Goal: Register for event/course

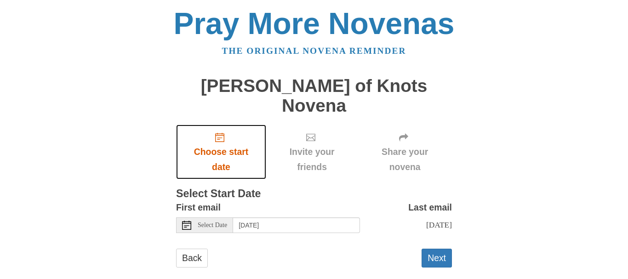
click at [216, 144] on span "Choose start date" at bounding box center [221, 159] width 72 height 30
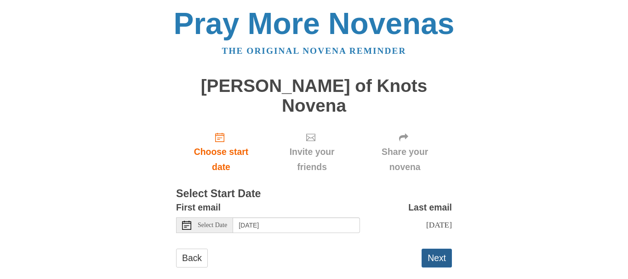
click at [439, 249] on button "Next" at bounding box center [436, 258] width 30 height 19
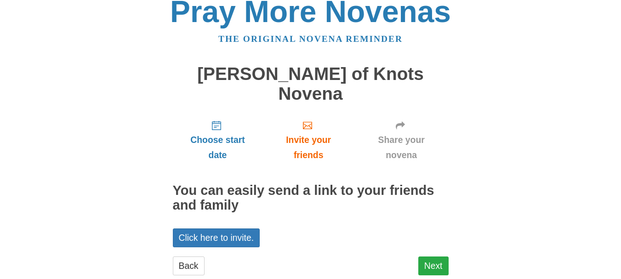
scroll to position [15, 0]
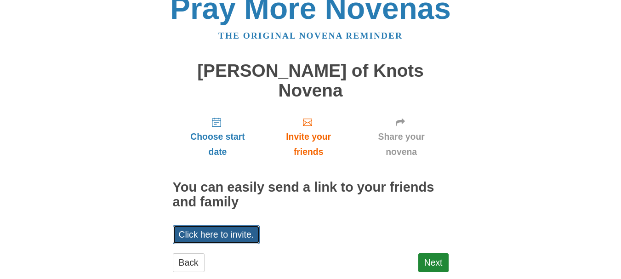
click at [222, 225] on link "Click here to invite." at bounding box center [216, 234] width 87 height 19
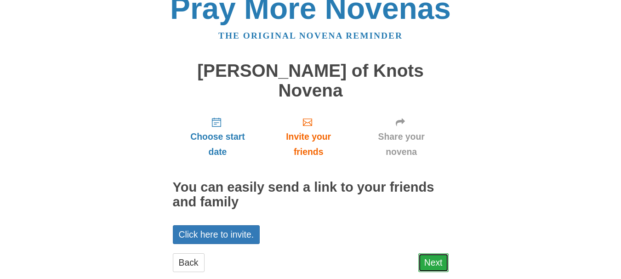
click at [434, 253] on link "Next" at bounding box center [433, 262] width 30 height 19
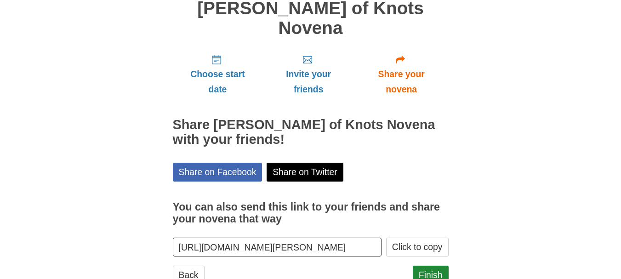
scroll to position [90, 0]
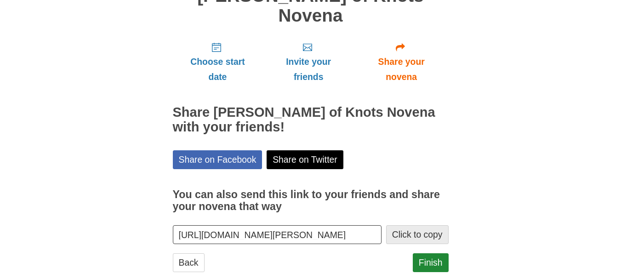
click at [426, 225] on button "Click to copy" at bounding box center [417, 234] width 62 height 19
click at [434, 253] on link "Finish" at bounding box center [431, 262] width 36 height 19
